Goal: Book appointment/travel/reservation

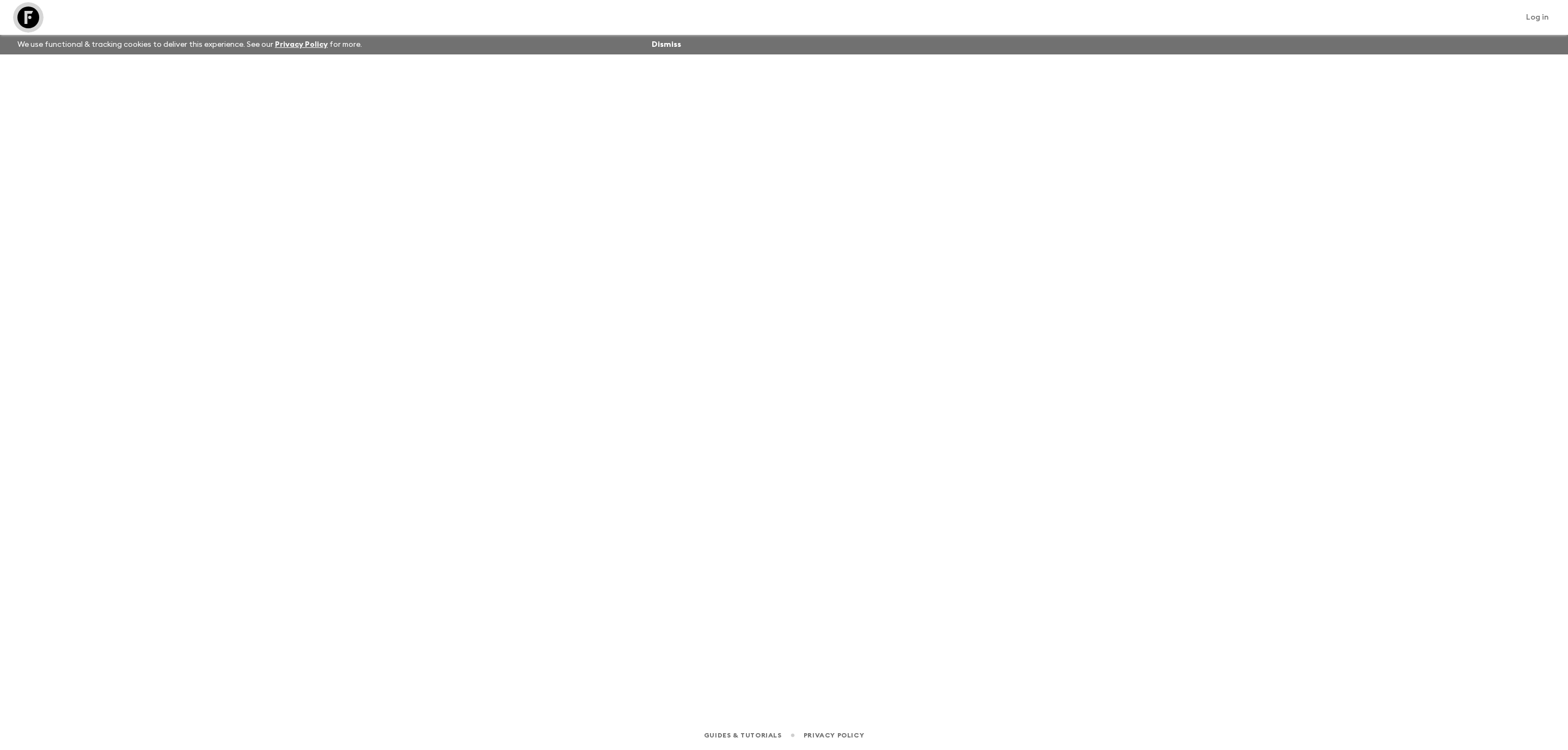
click at [31, 17] on icon at bounding box center [28, 17] width 22 height 22
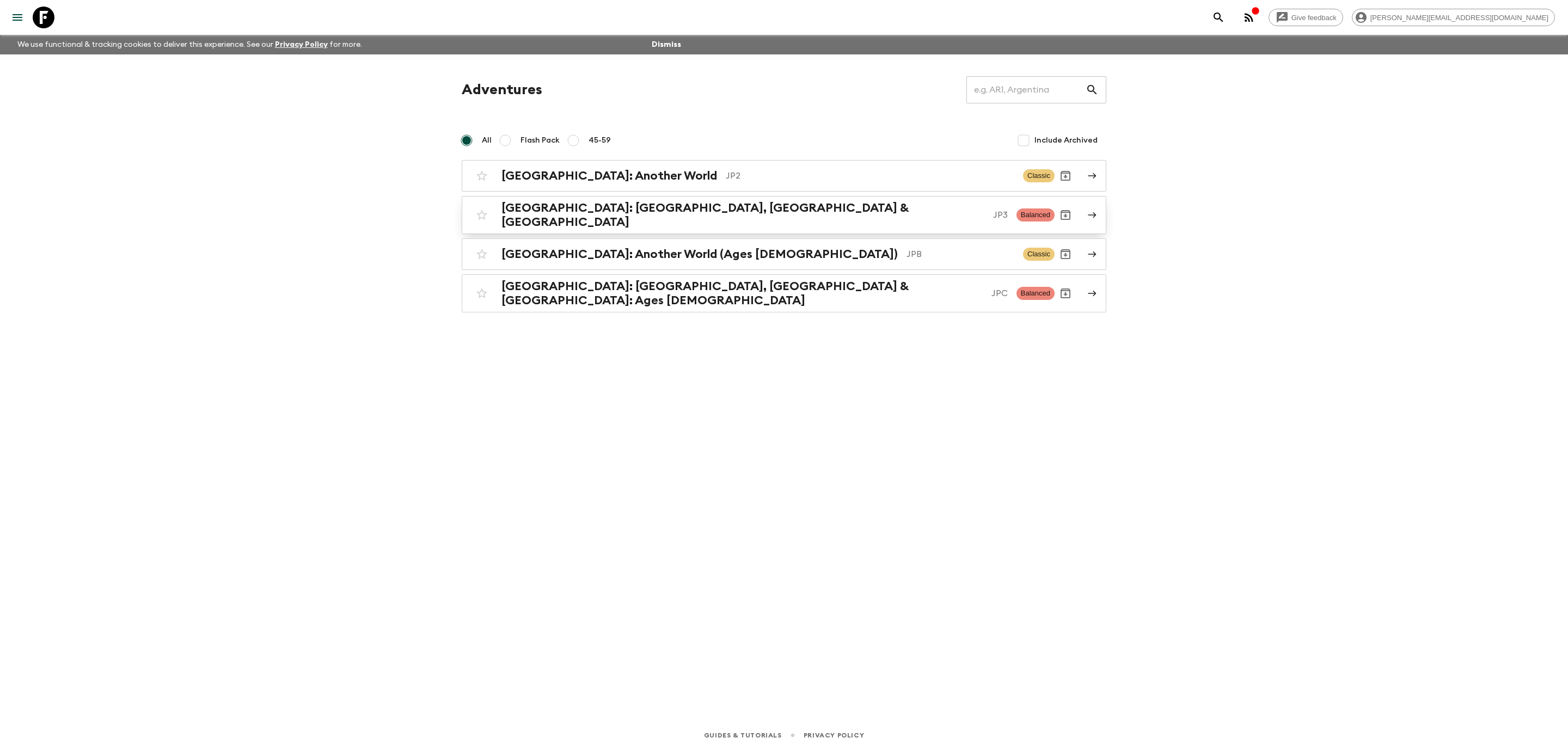
click at [790, 223] on div "[GEOGRAPHIC_DATA]: [GEOGRAPHIC_DATA], Kanazawa & [GEOGRAPHIC_DATA] JP3 Balanced" at bounding box center [763, 215] width 584 height 28
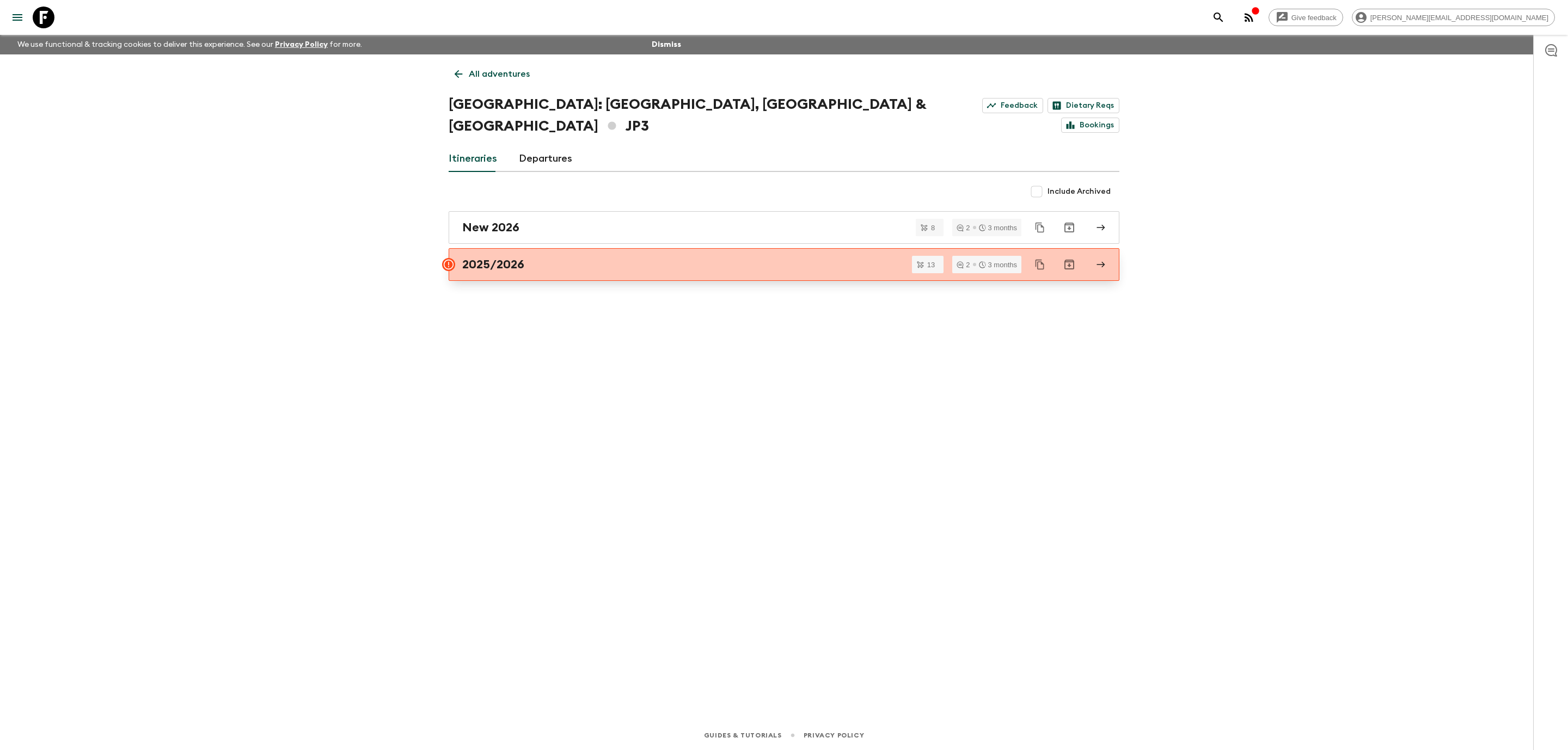
click at [516, 258] on h2 "2025/2026" at bounding box center [493, 264] width 62 height 14
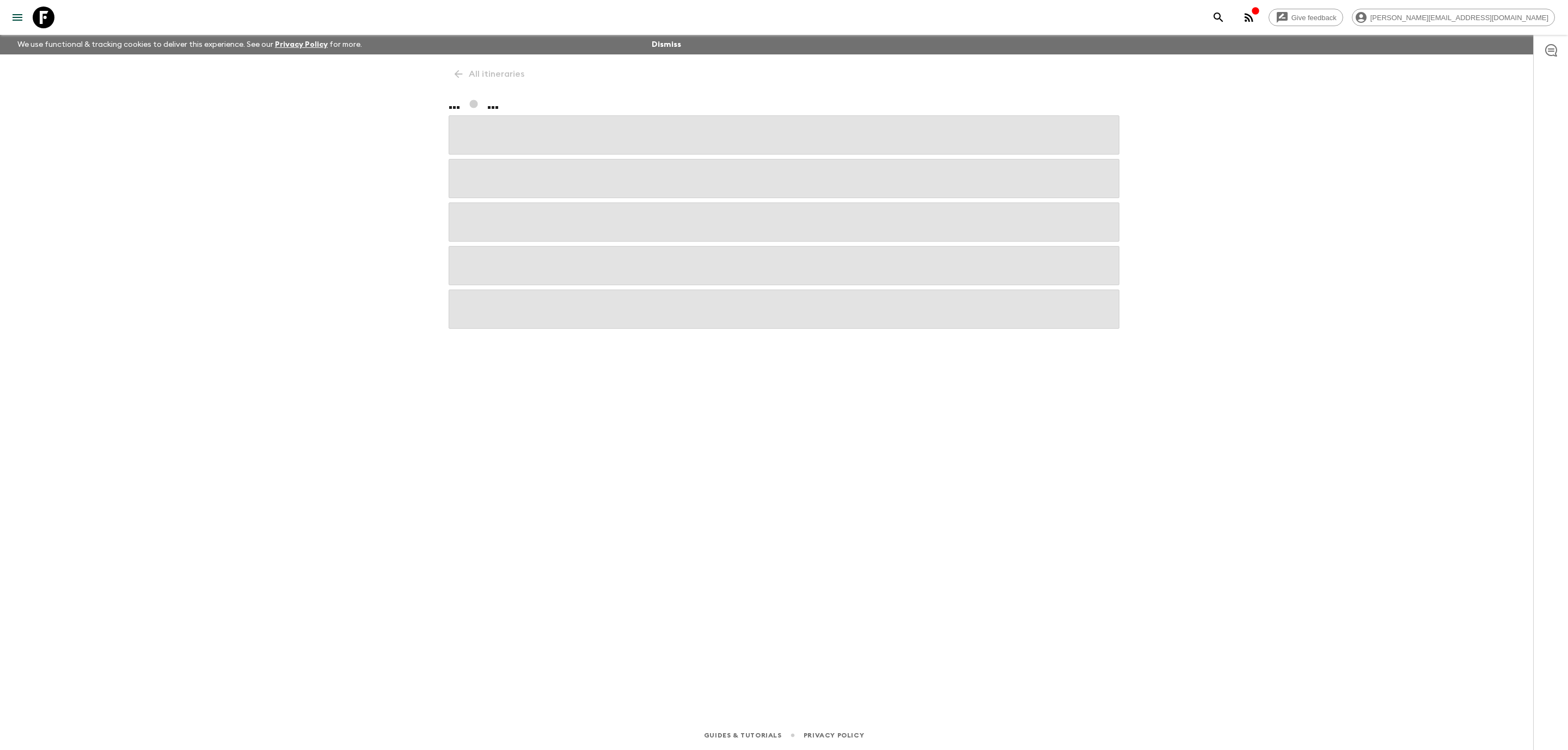
click at [516, 238] on span at bounding box center [784, 222] width 671 height 39
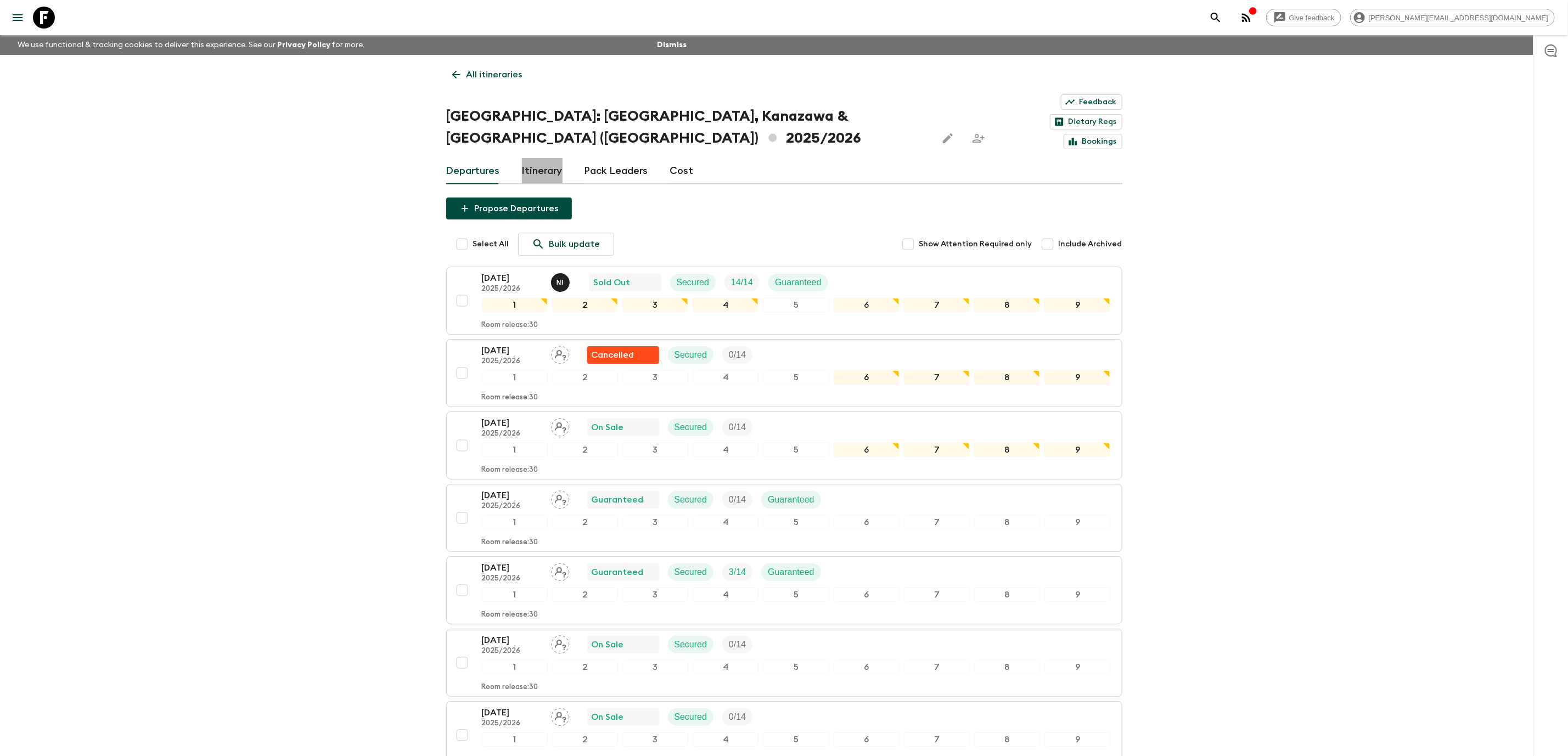
click at [539, 158] on link "Itinerary" at bounding box center [542, 171] width 41 height 26
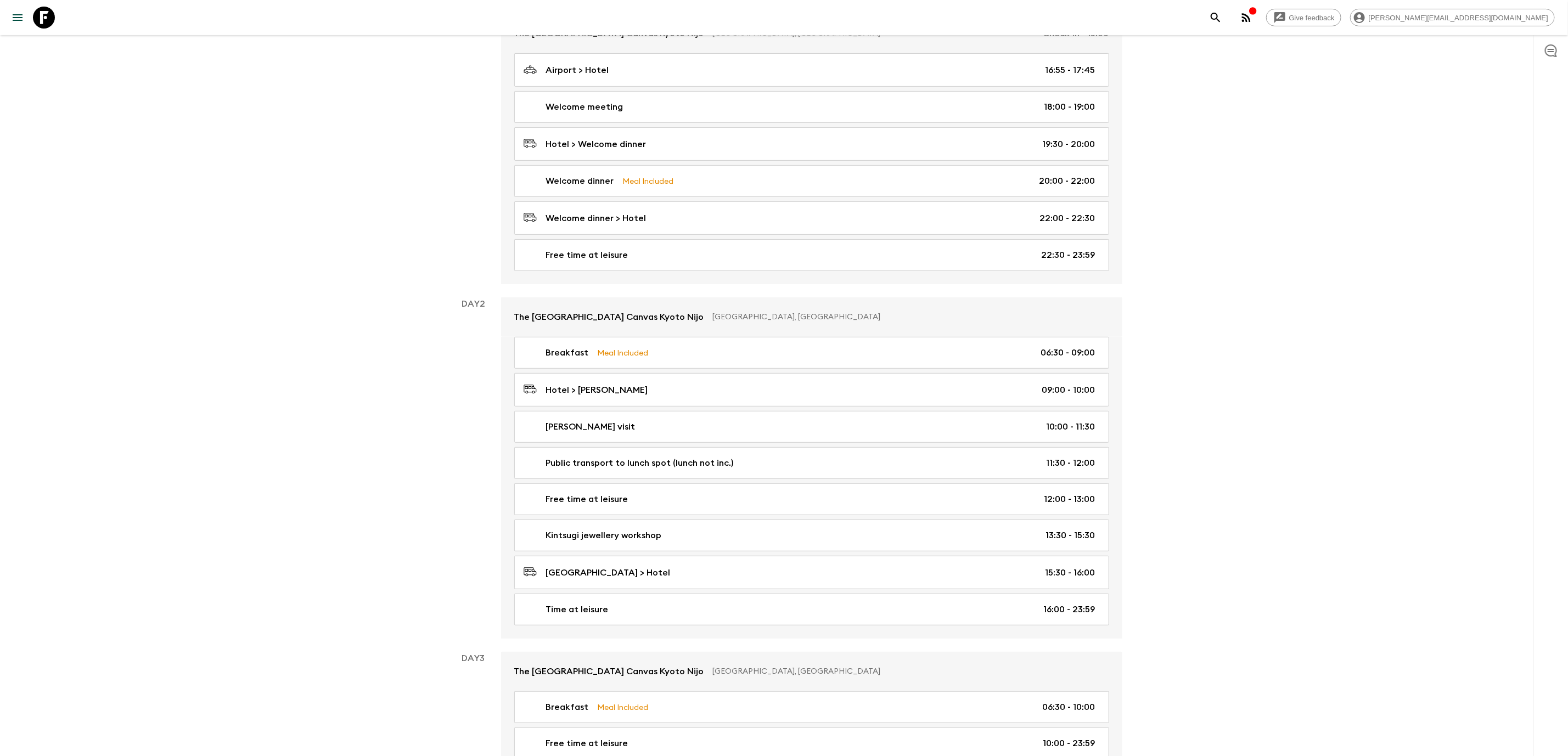
scroll to position [252, 0]
